Goal: Transaction & Acquisition: Book appointment/travel/reservation

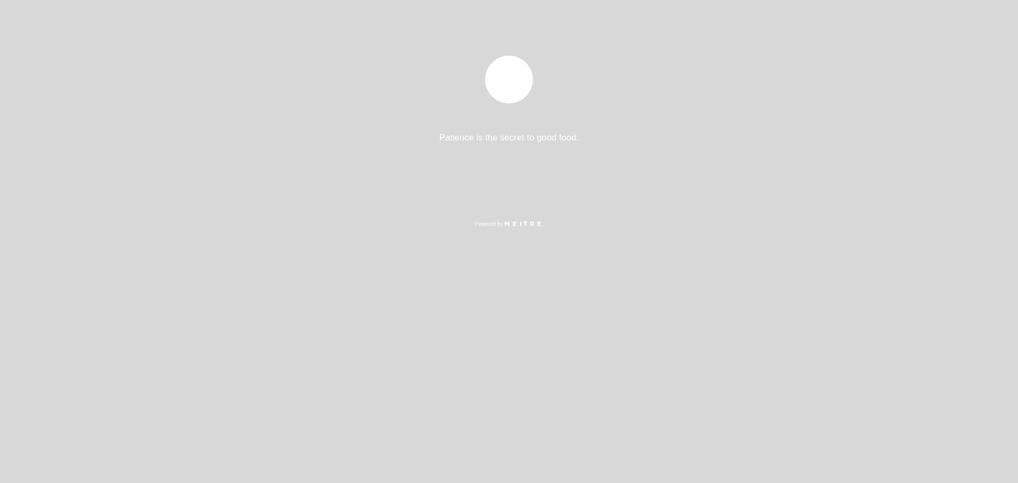
select select "es"
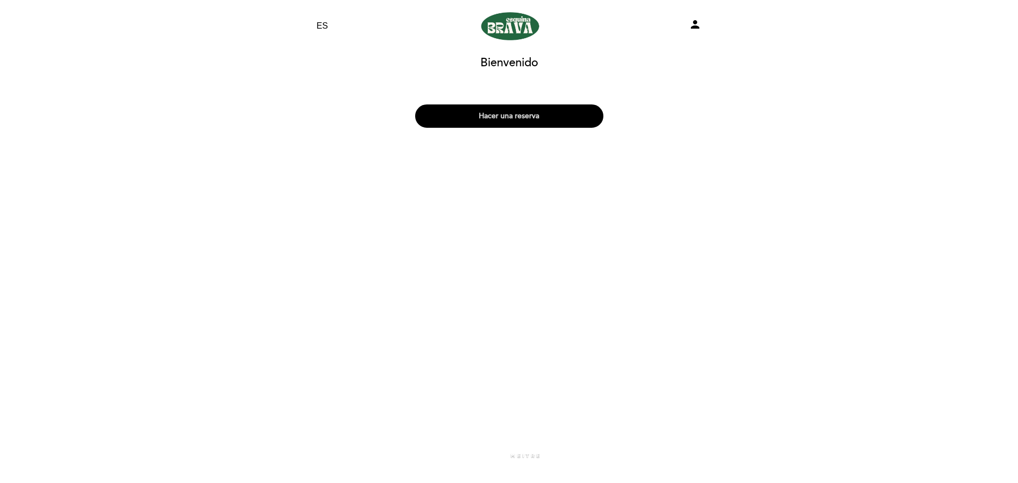
click at [554, 123] on button "Hacer una reserva" at bounding box center [509, 115] width 188 height 23
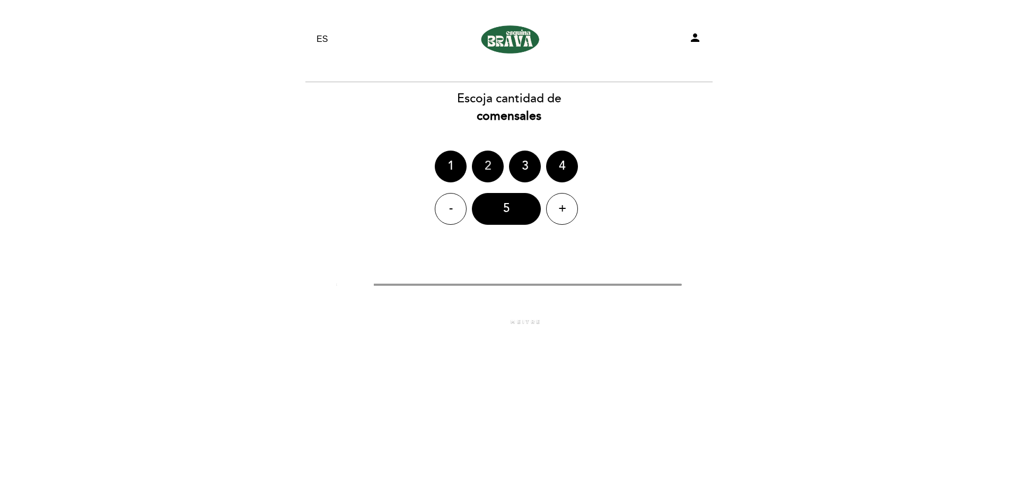
click at [492, 156] on div "2" at bounding box center [488, 167] width 32 height 32
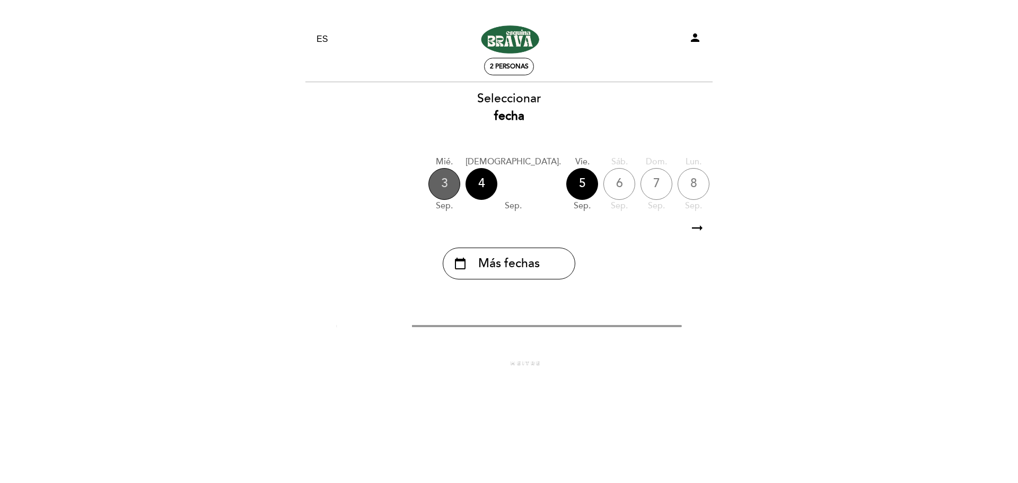
click at [450, 182] on div "3" at bounding box center [445, 184] width 32 height 32
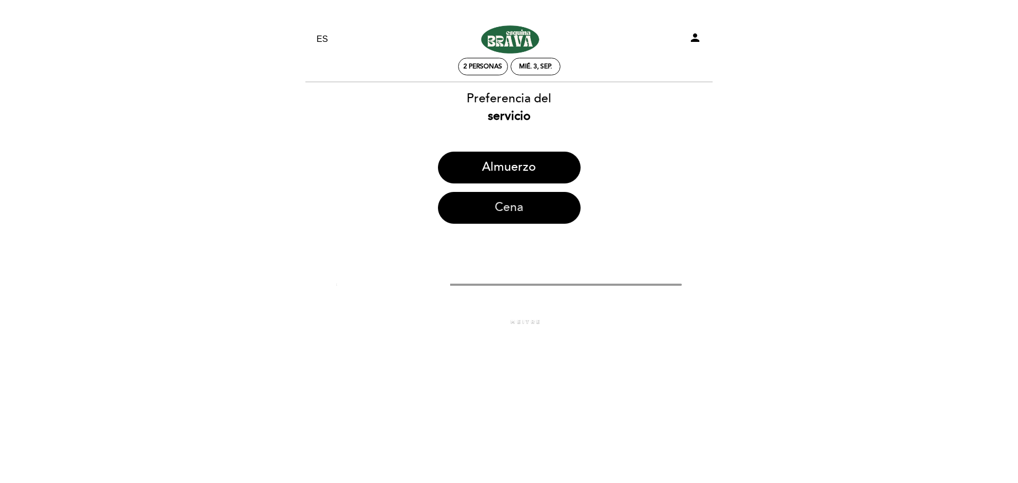
click at [465, 211] on button "Cena" at bounding box center [509, 208] width 143 height 32
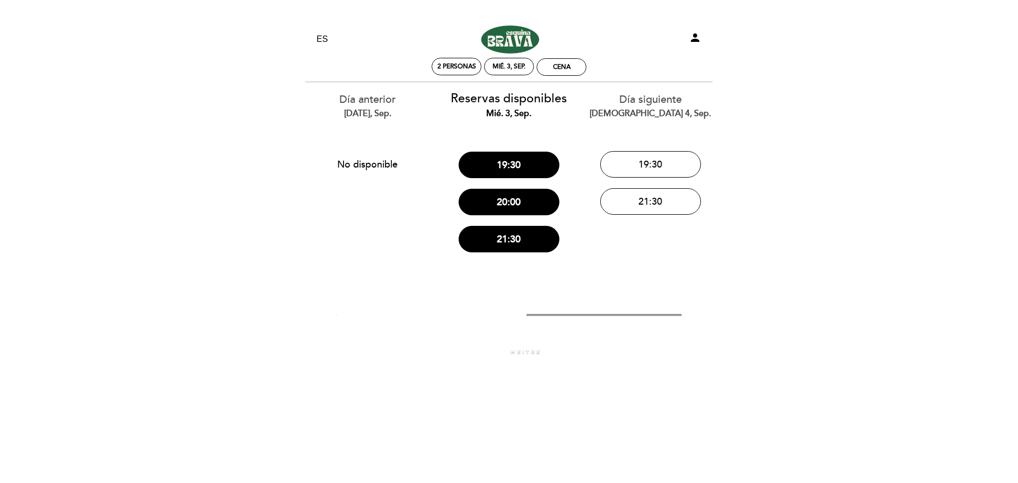
click at [456, 71] on div "2 personas" at bounding box center [456, 66] width 49 height 16
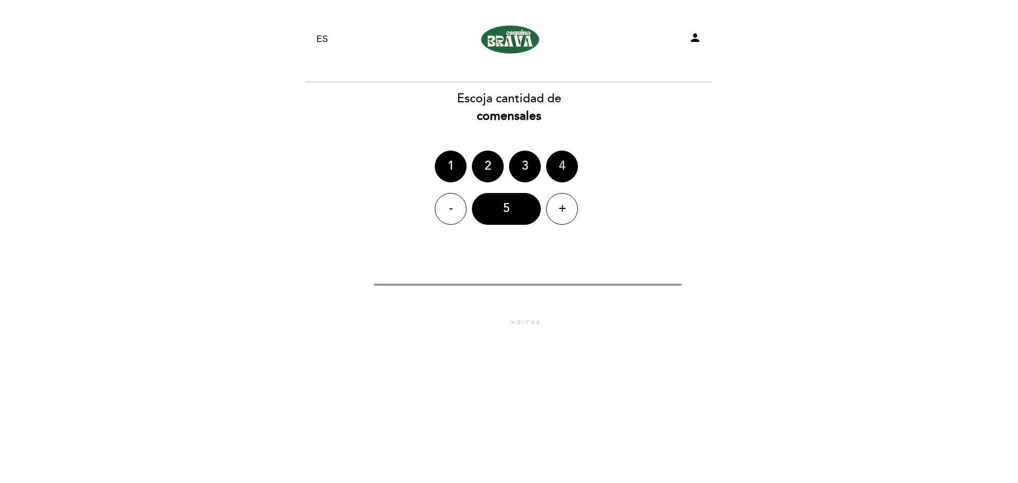
click at [564, 164] on div "4" at bounding box center [562, 167] width 32 height 32
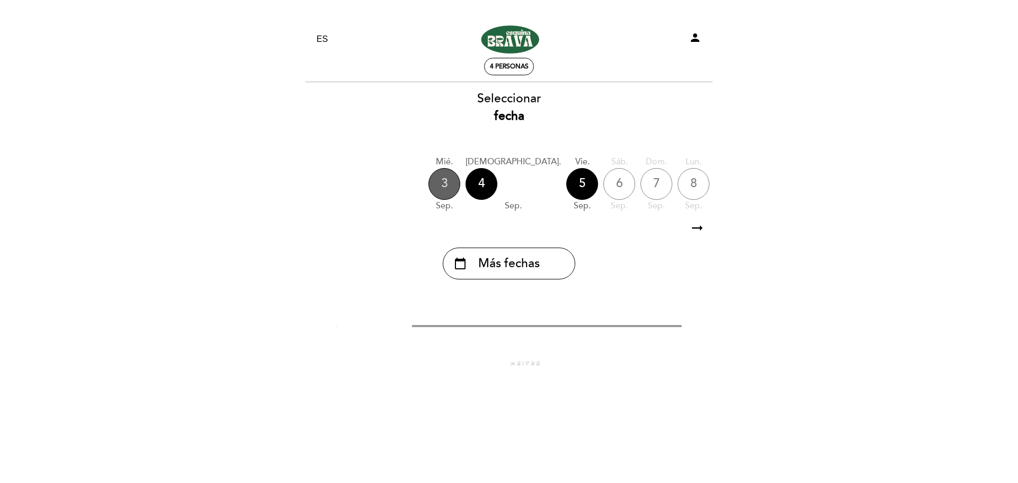
click at [455, 180] on div "3" at bounding box center [445, 184] width 32 height 32
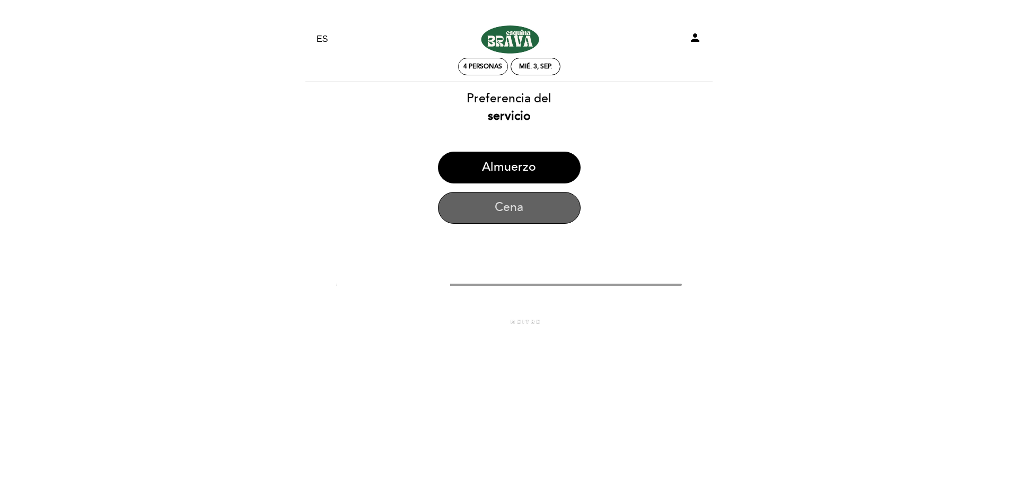
click at [502, 196] on button "Cena" at bounding box center [509, 208] width 143 height 32
